Goal: Information Seeking & Learning: Find specific fact

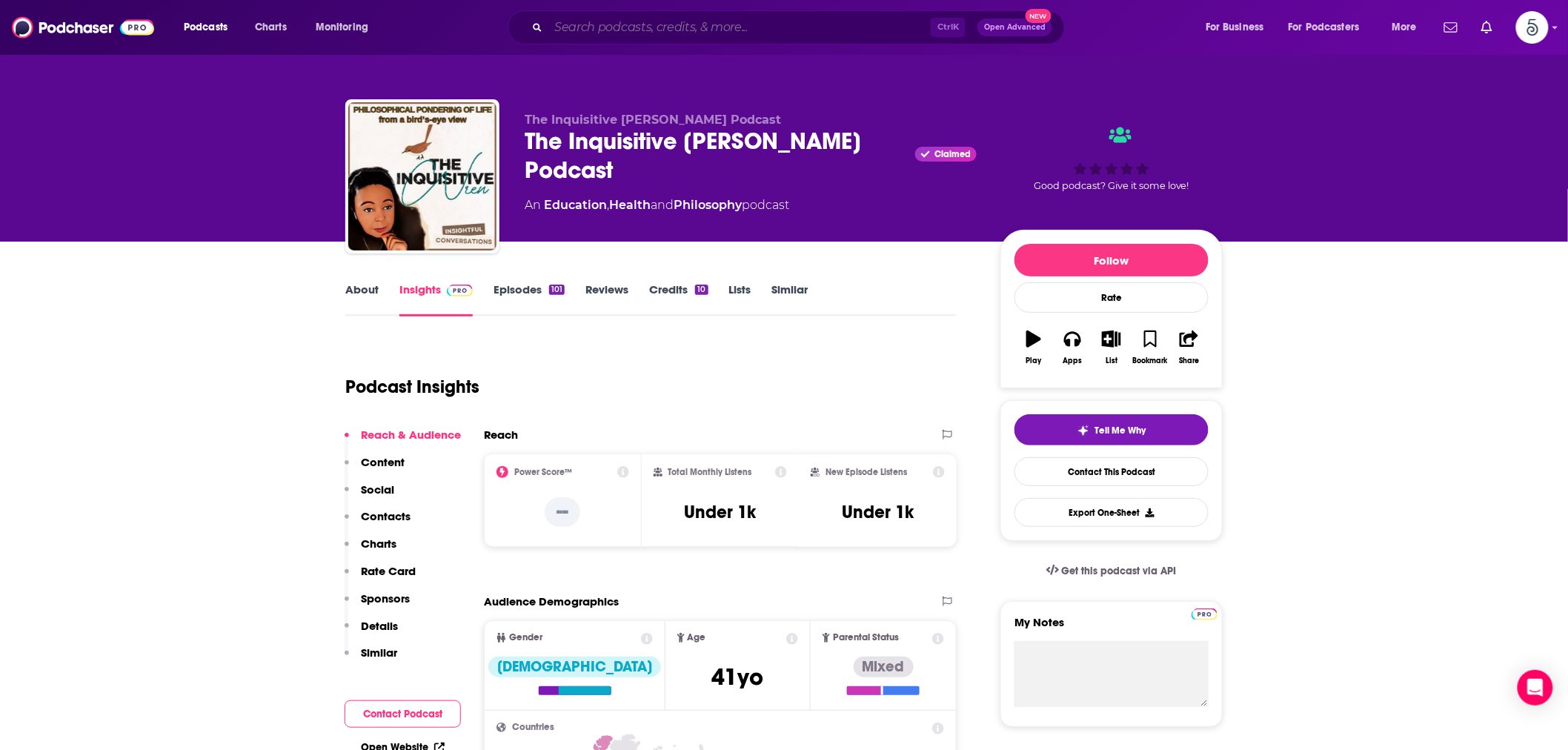
click at [595, 33] on input "Search podcasts, credits, & more..." at bounding box center [740, 27] width 382 height 24
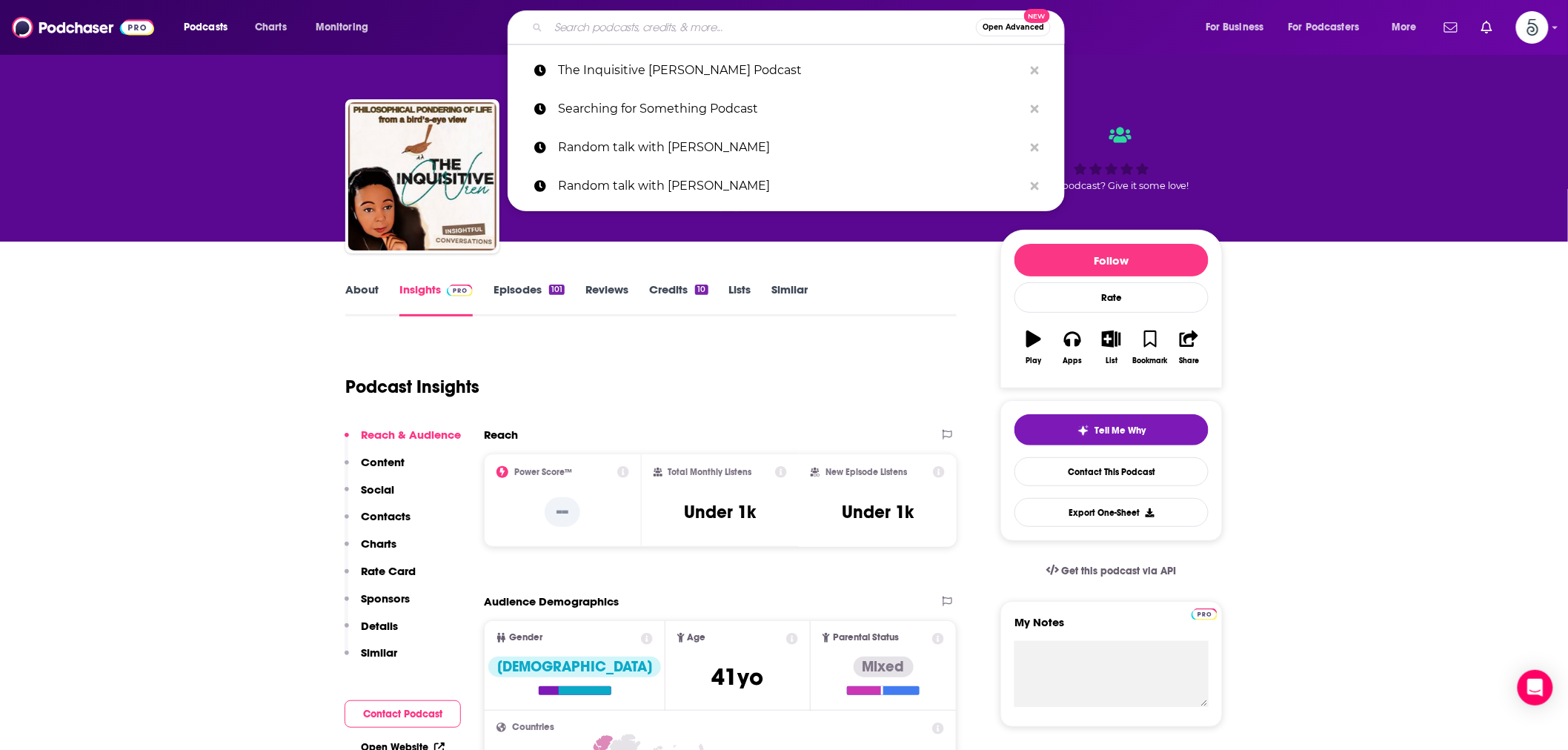
click at [595, 33] on input "Search podcasts, credits, & more..." at bounding box center [762, 27] width 428 height 24
paste input "The Corporate Director Podcast"
type input "The Corporate Director Podcast"
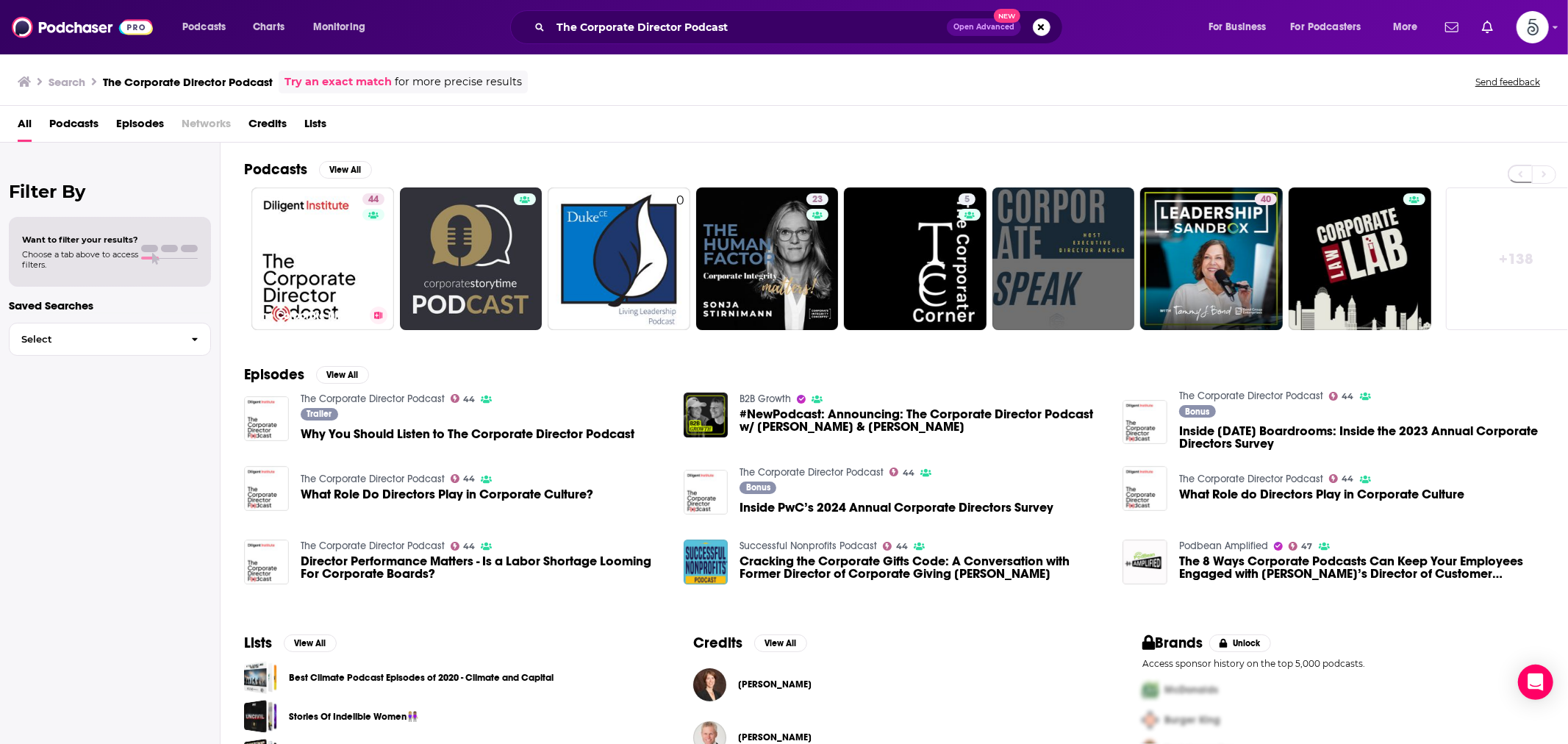
click at [332, 284] on link "44 The Corporate Director Podcast" at bounding box center [323, 259] width 143 height 143
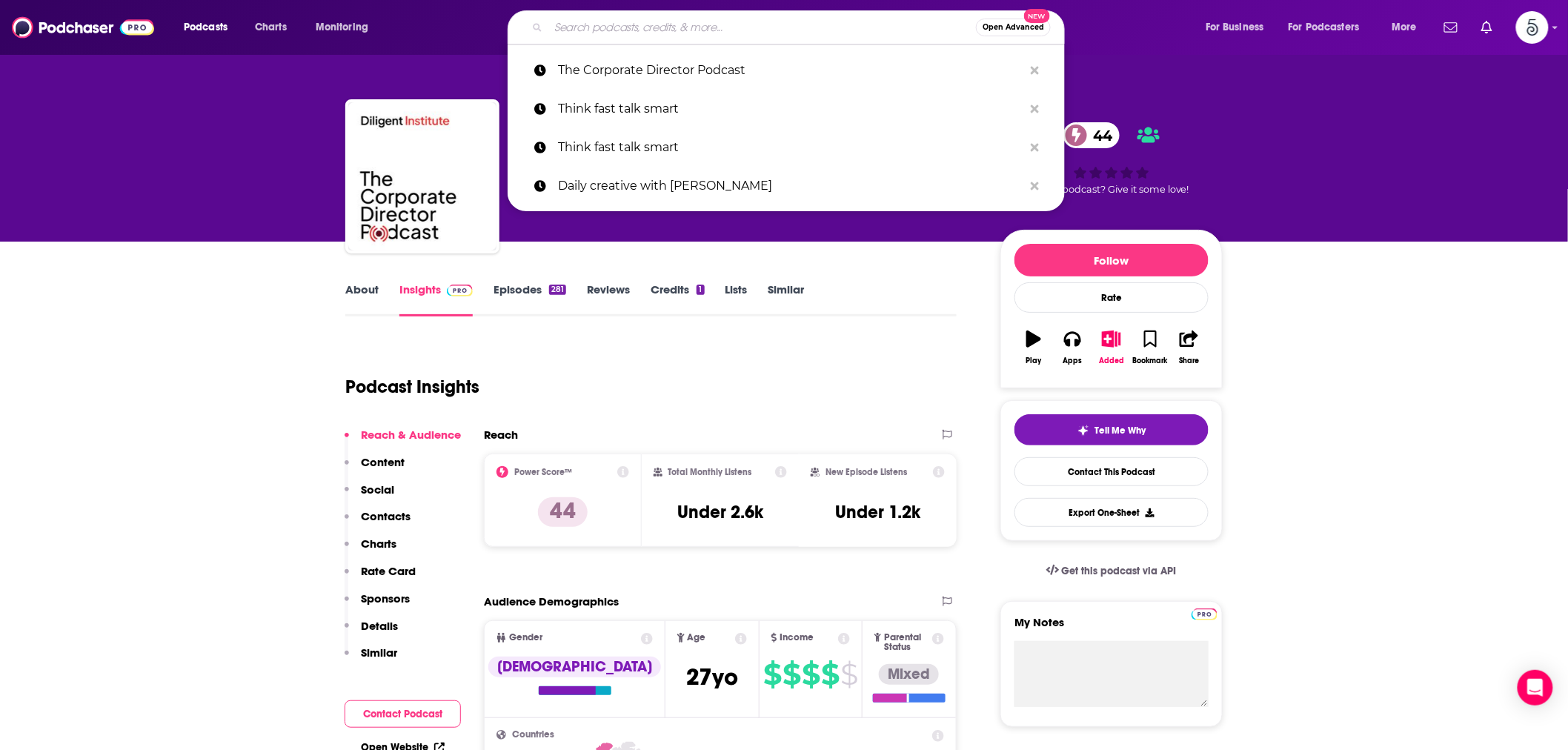
click at [609, 24] on input "Search podcasts, credits, & more..." at bounding box center [762, 27] width 428 height 24
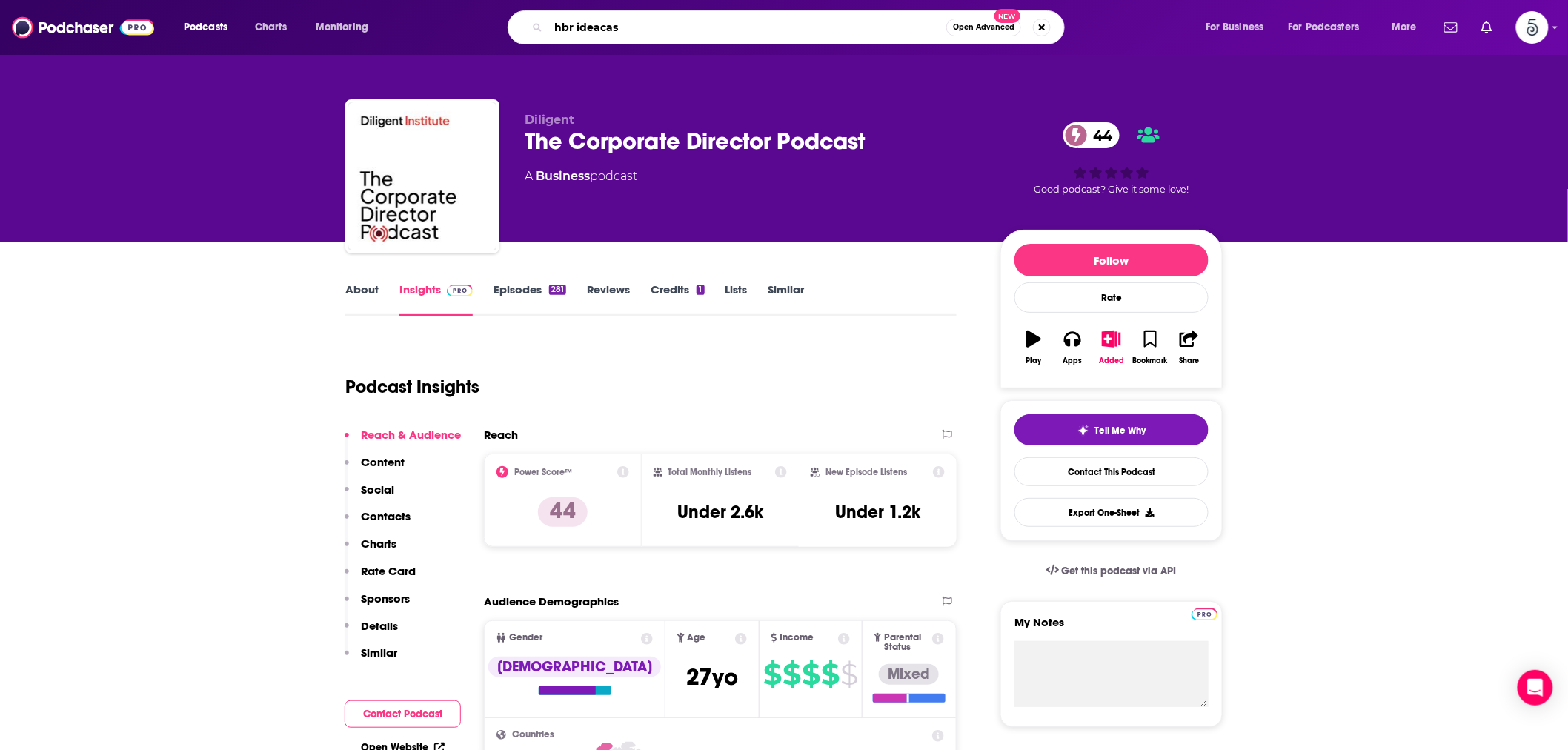
type input "[PERSON_NAME]"
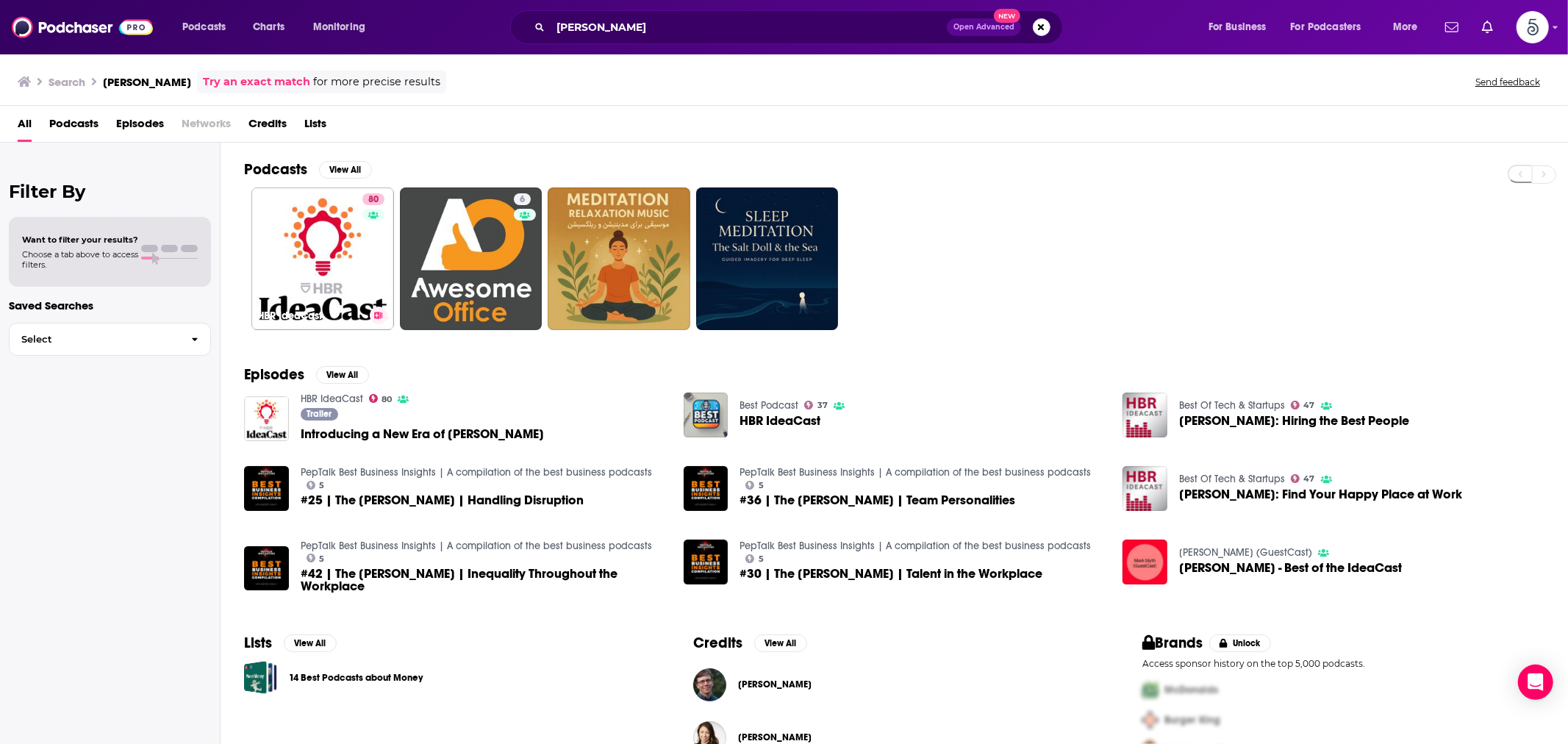
click at [313, 241] on link "80 [PERSON_NAME]" at bounding box center [323, 259] width 143 height 143
